Goal: Task Accomplishment & Management: Use online tool/utility

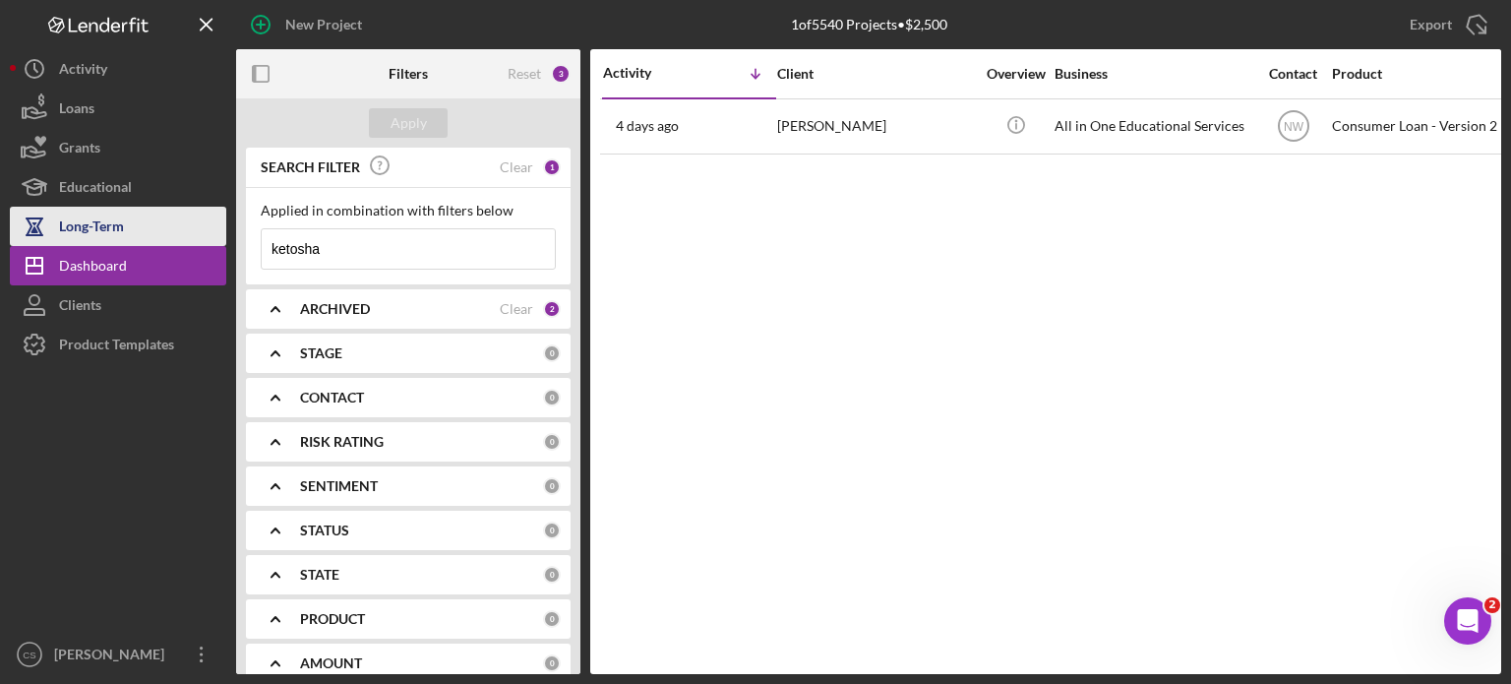
drag, startPoint x: 402, startPoint y: 243, endPoint x: 169, endPoint y: 235, distance: 233.3
click at [169, 235] on div "New Project 1 of 5540 Projects • $2,500 ketosha Export Icon/Export Filters Rese…" at bounding box center [755, 337] width 1491 height 674
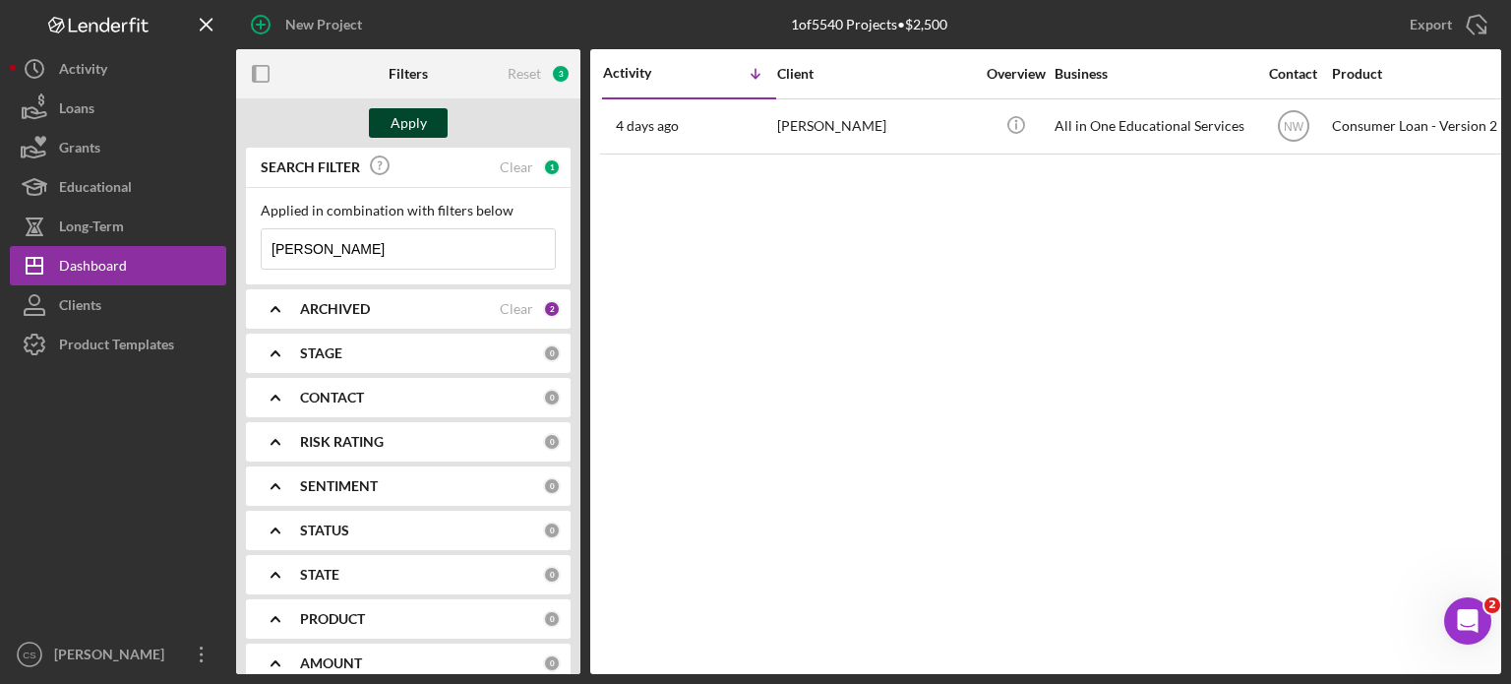
type input "[PERSON_NAME]"
click at [389, 122] on button "Apply" at bounding box center [408, 123] width 79 height 30
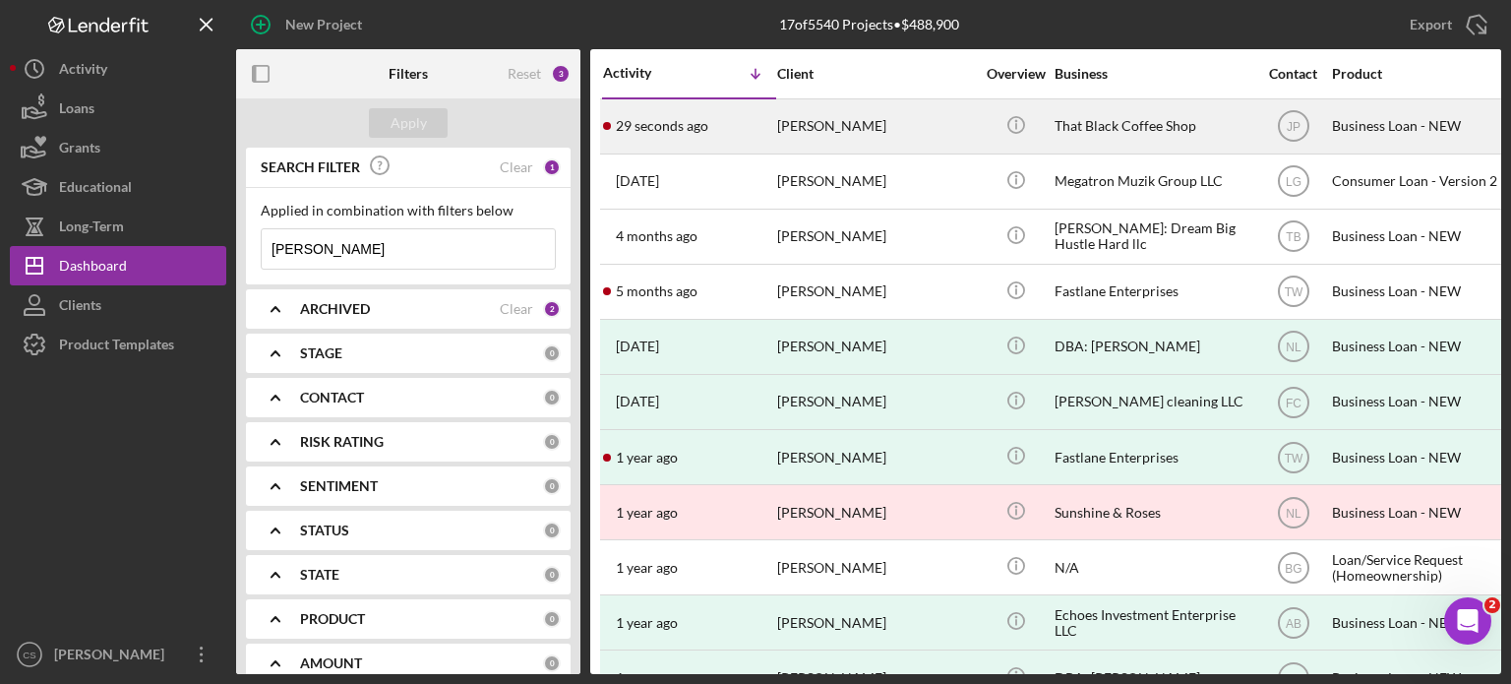
click at [693, 129] on time "29 seconds ago" at bounding box center [662, 126] width 92 height 16
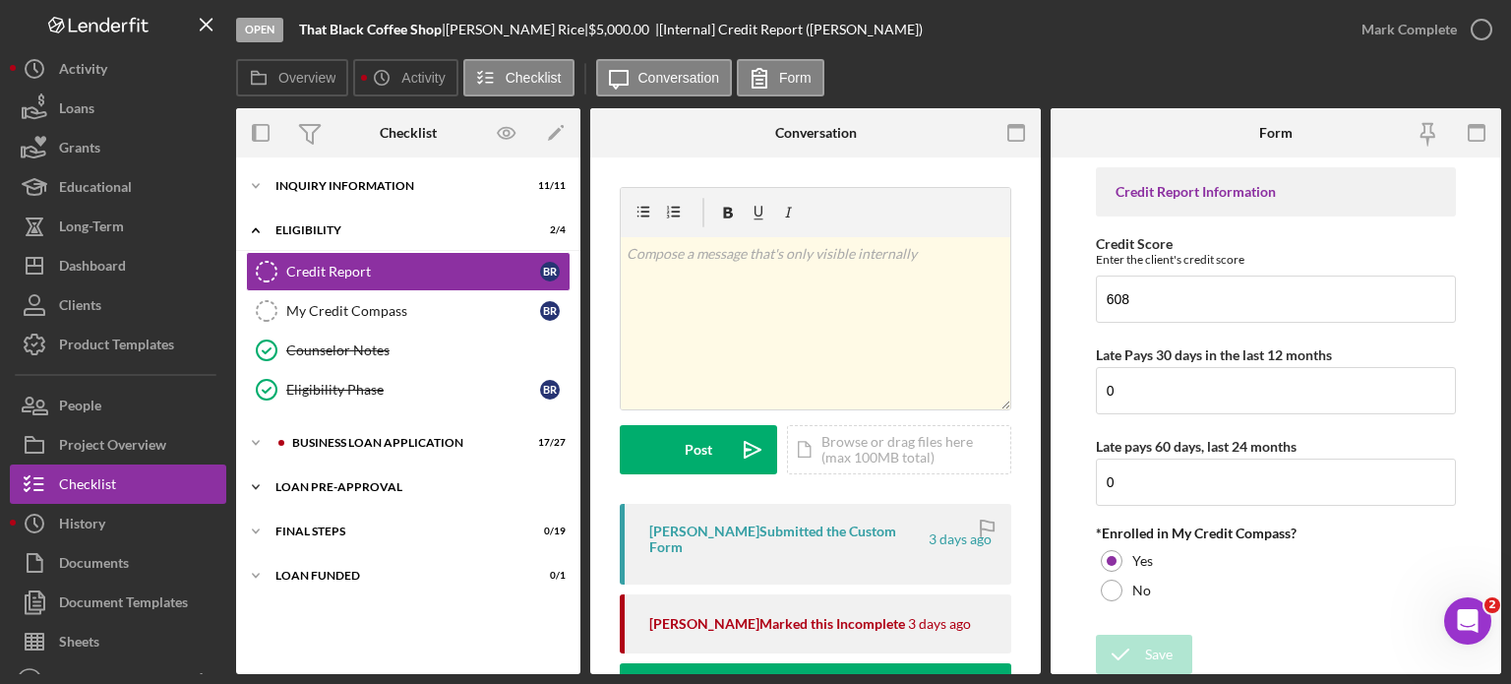
click at [264, 483] on icon "Icon/Expander" at bounding box center [255, 486] width 39 height 39
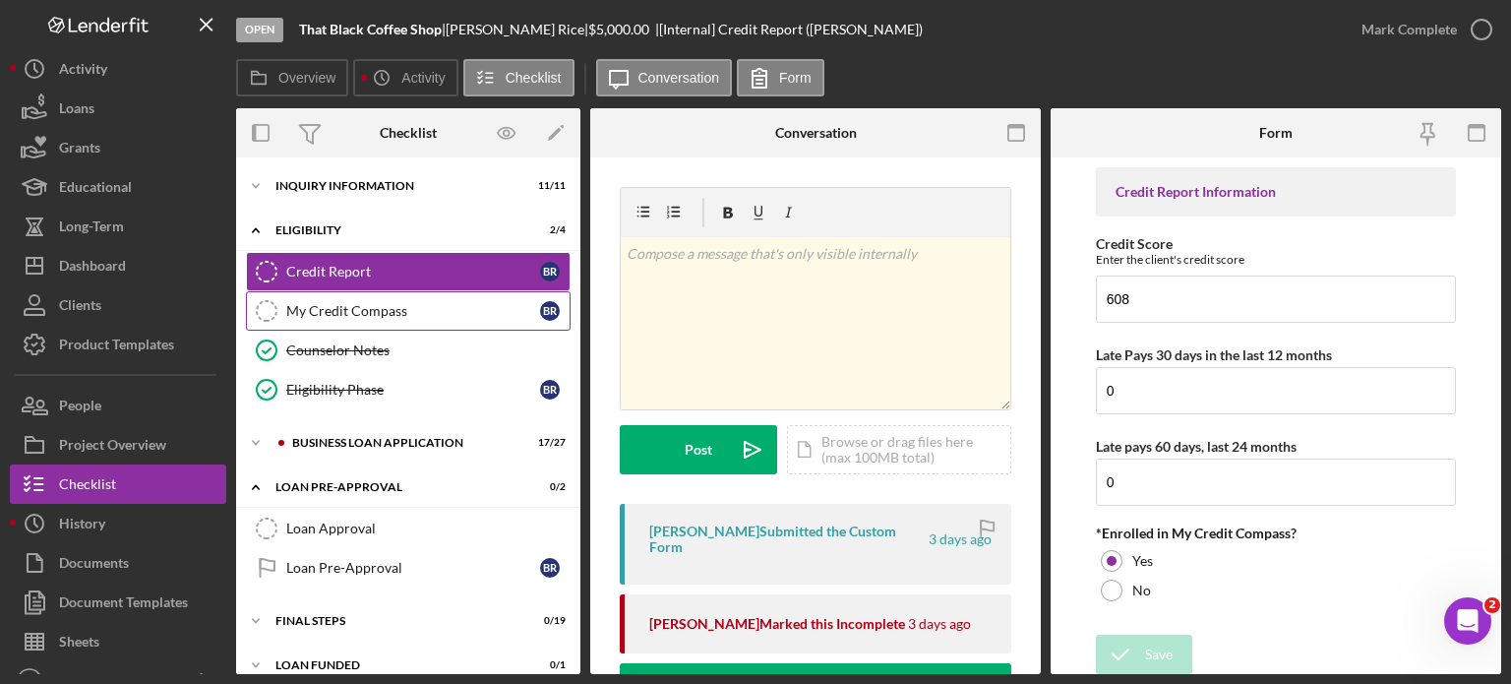
click at [307, 303] on div "My Credit Compass" at bounding box center [413, 311] width 254 height 16
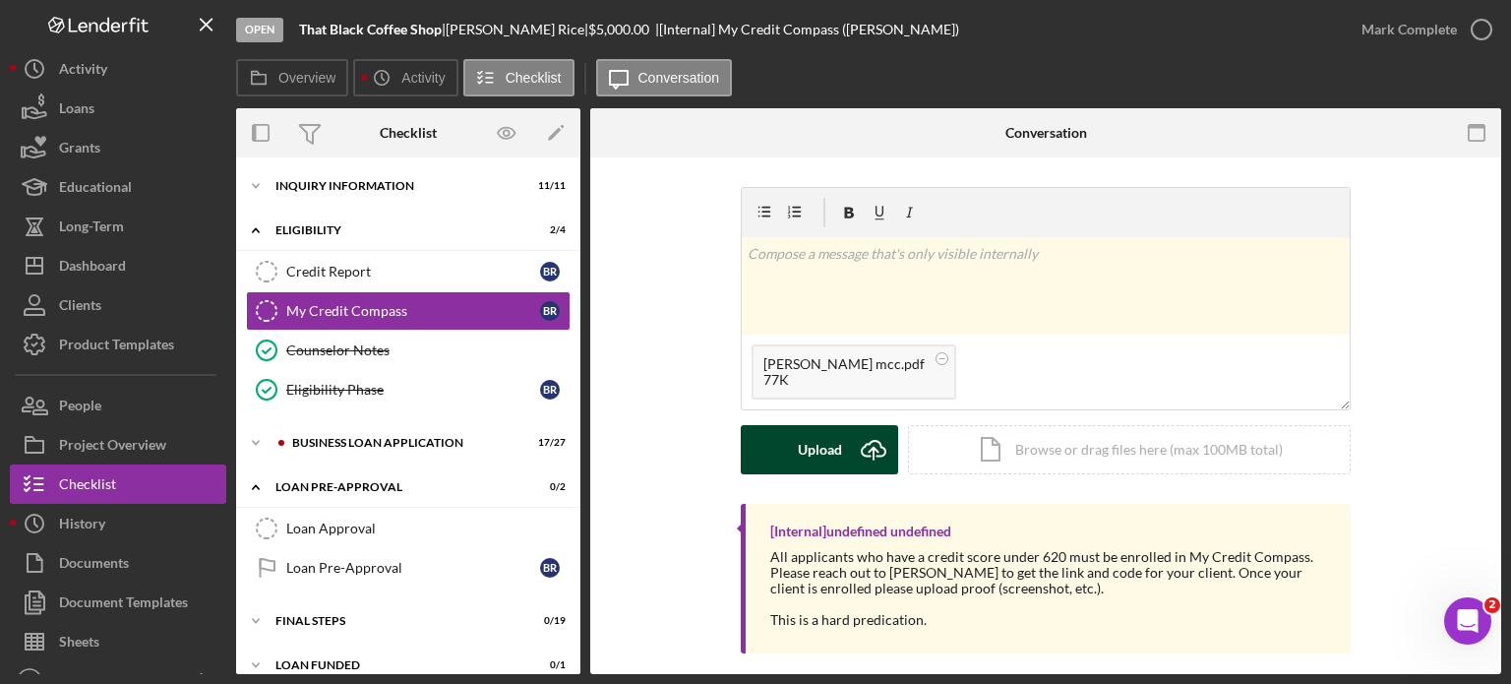
click at [875, 448] on icon "Icon/Upload" at bounding box center [873, 449] width 49 height 49
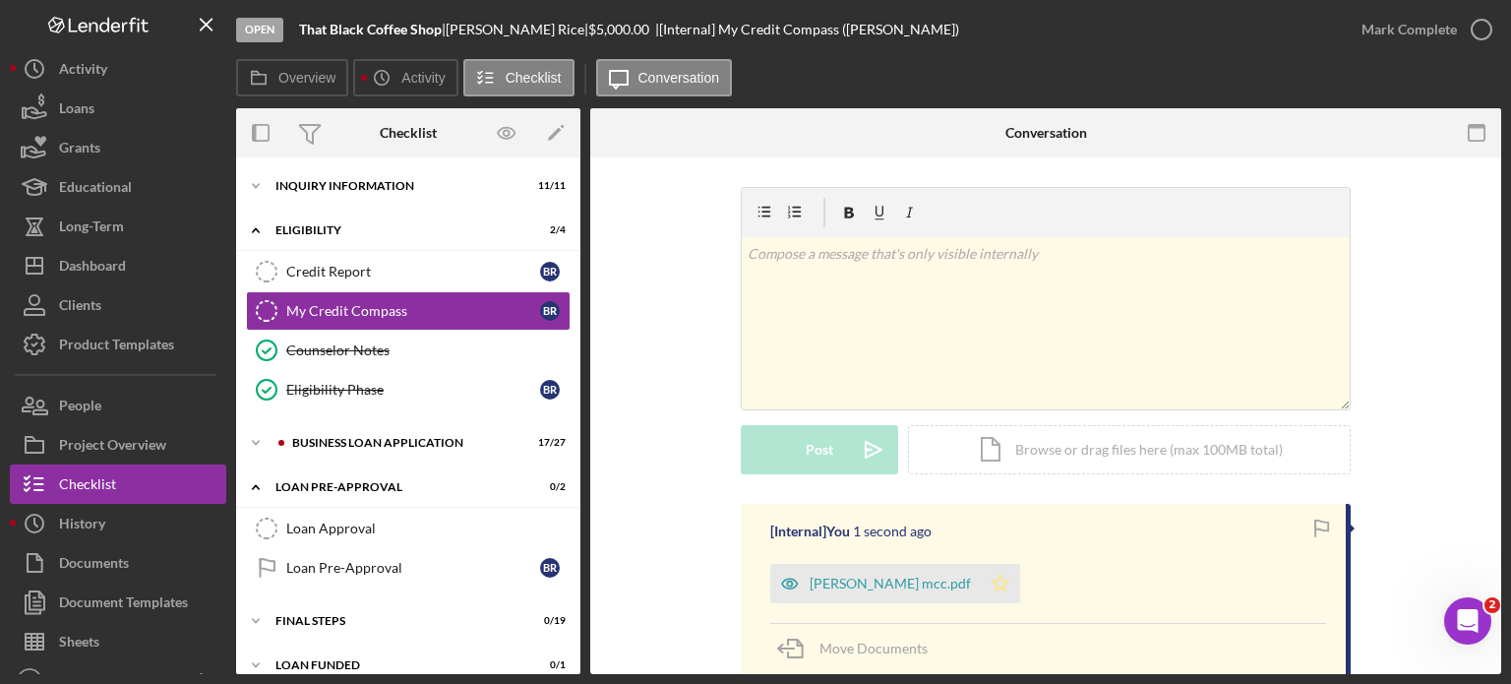
click at [981, 578] on icon "Icon/Star" at bounding box center [1000, 583] width 39 height 39
click at [1483, 30] on icon "button" at bounding box center [1481, 29] width 49 height 49
